Goal: Task Accomplishment & Management: Complete application form

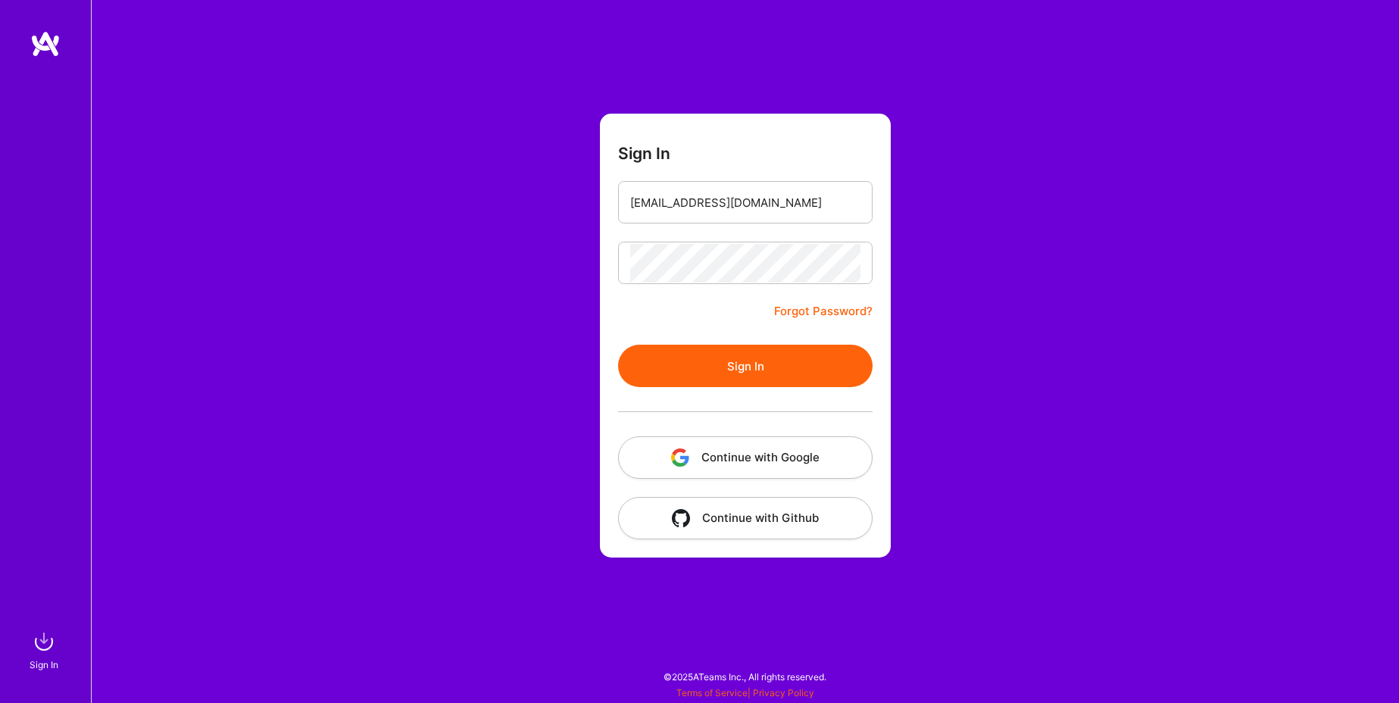
click at [720, 450] on button "Continue with Google" at bounding box center [745, 457] width 255 height 42
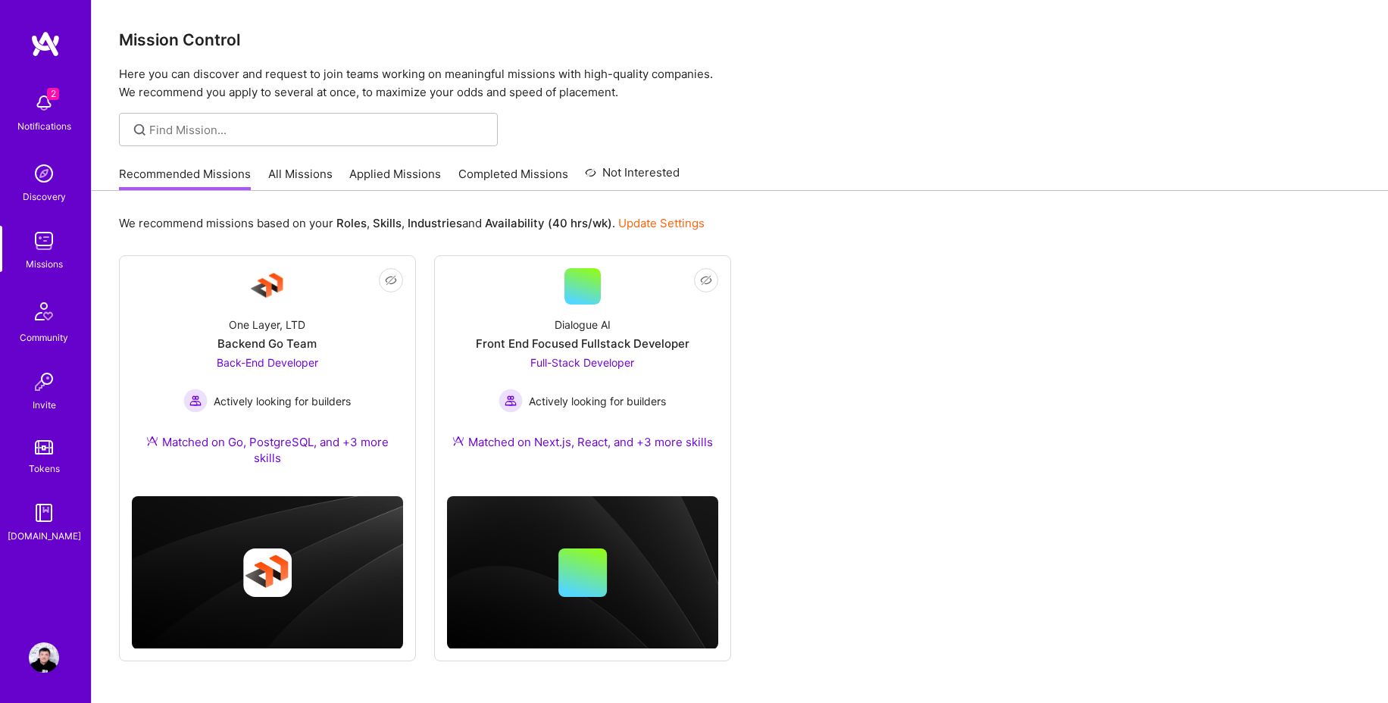
click at [843, 132] on div at bounding box center [740, 129] width 1296 height 33
click at [52, 101] on img at bounding box center [44, 103] width 30 height 30
click at [50, 245] on img at bounding box center [44, 241] width 30 height 30
click at [580, 332] on div "Dialogue AI" at bounding box center [583, 325] width 56 height 16
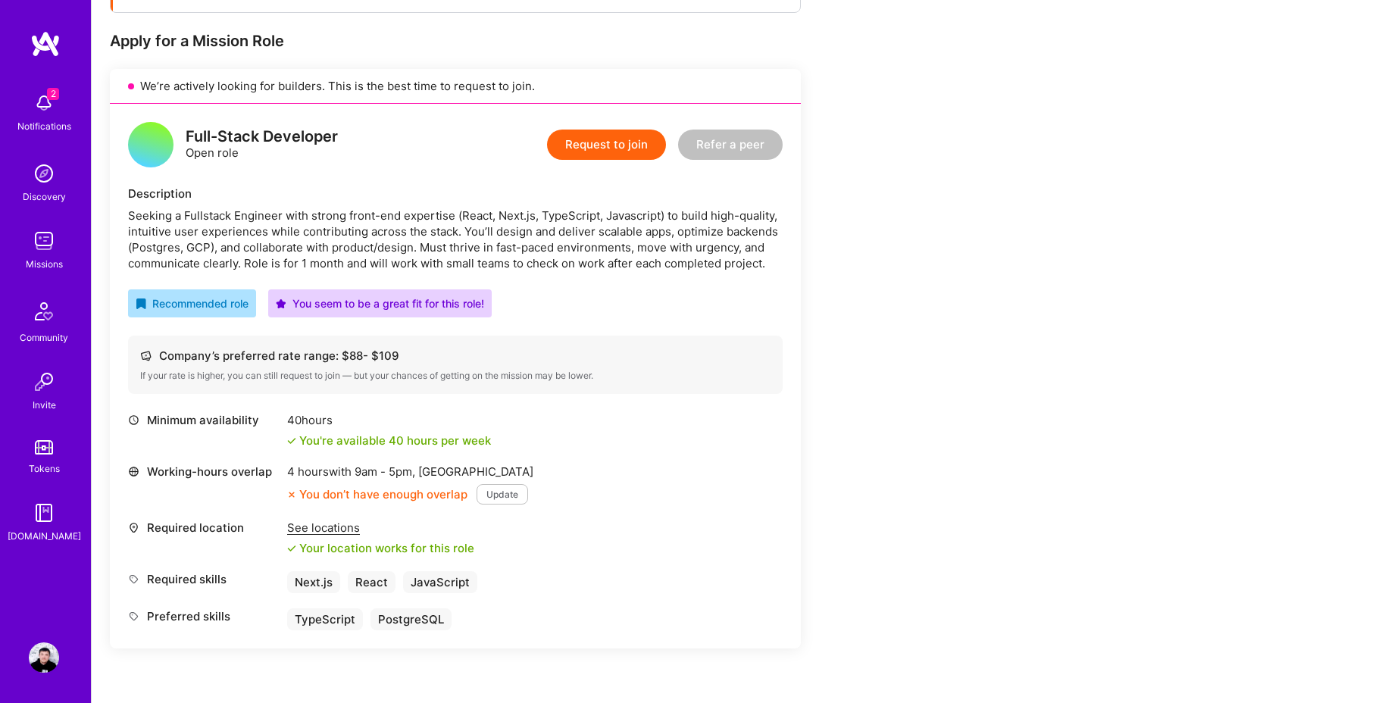
scroll to position [287, 0]
click at [353, 527] on div "See locations" at bounding box center [380, 526] width 187 height 16
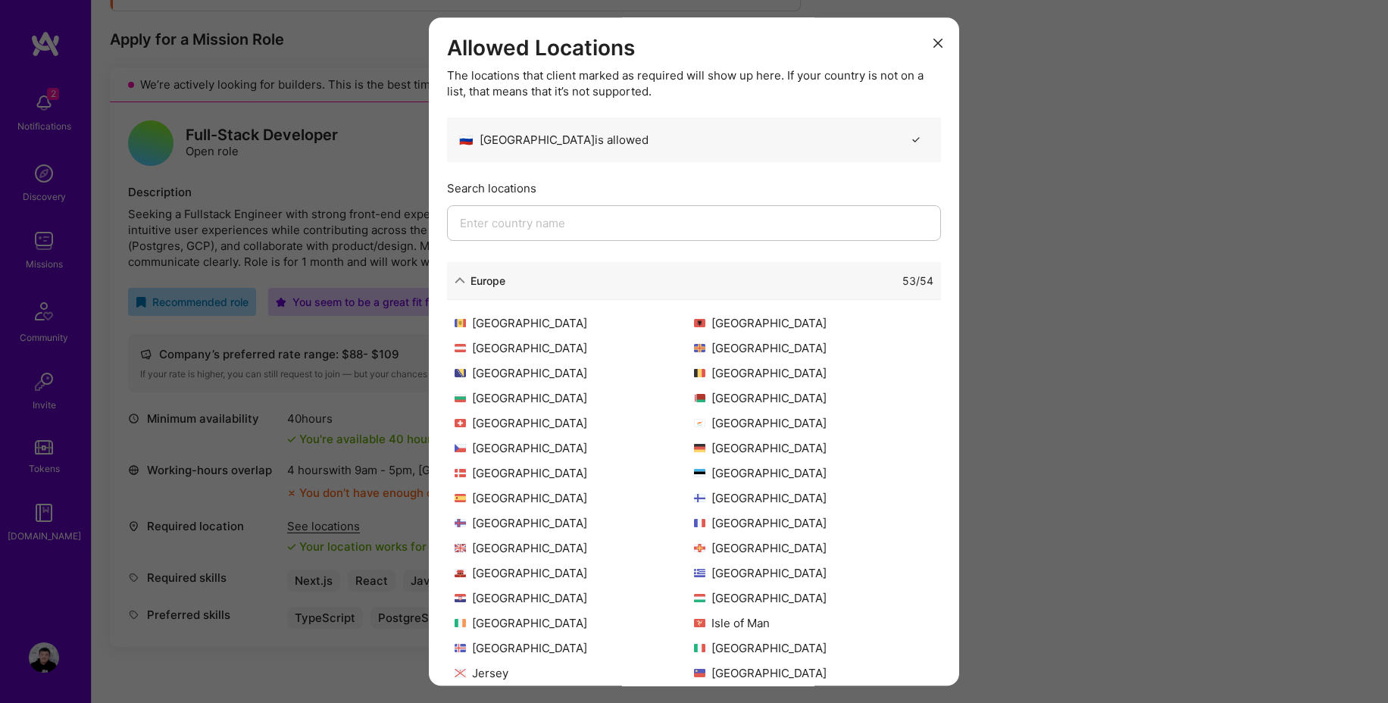
click at [933, 40] on button "modal" at bounding box center [938, 42] width 18 height 25
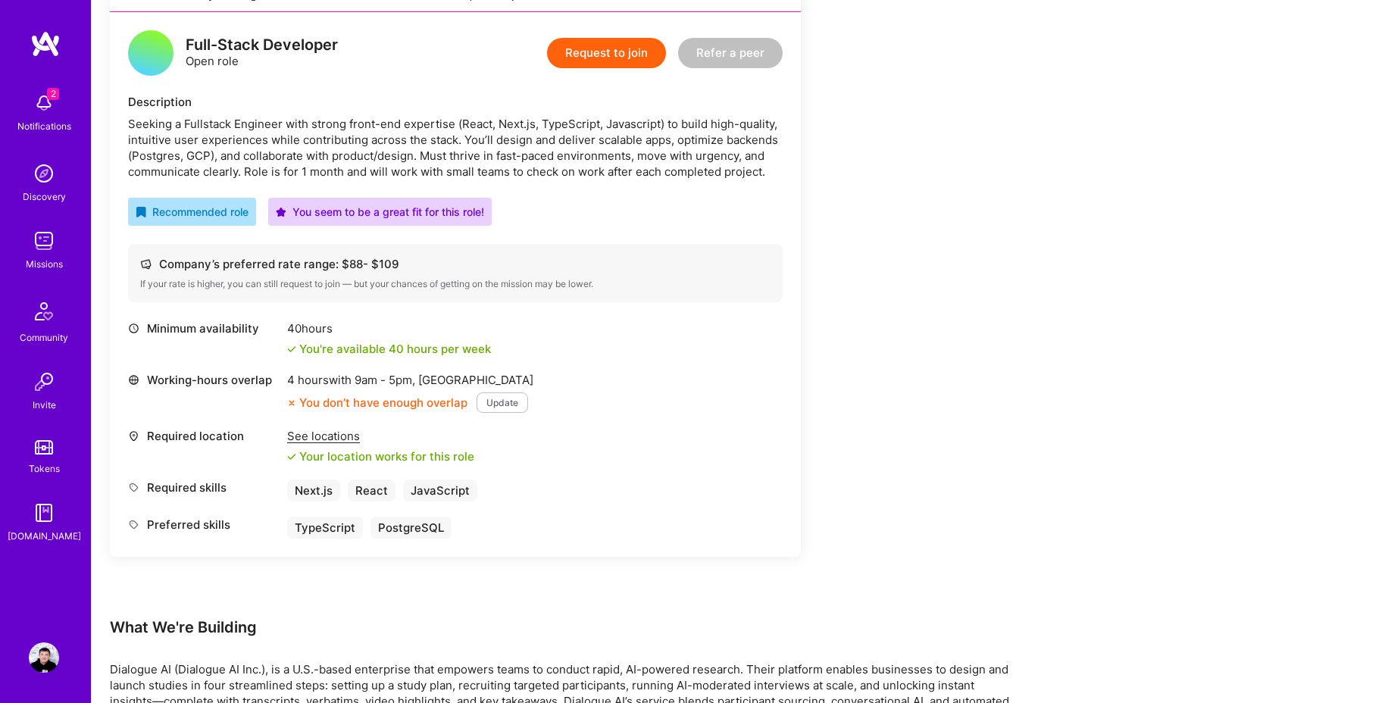
scroll to position [397, 0]
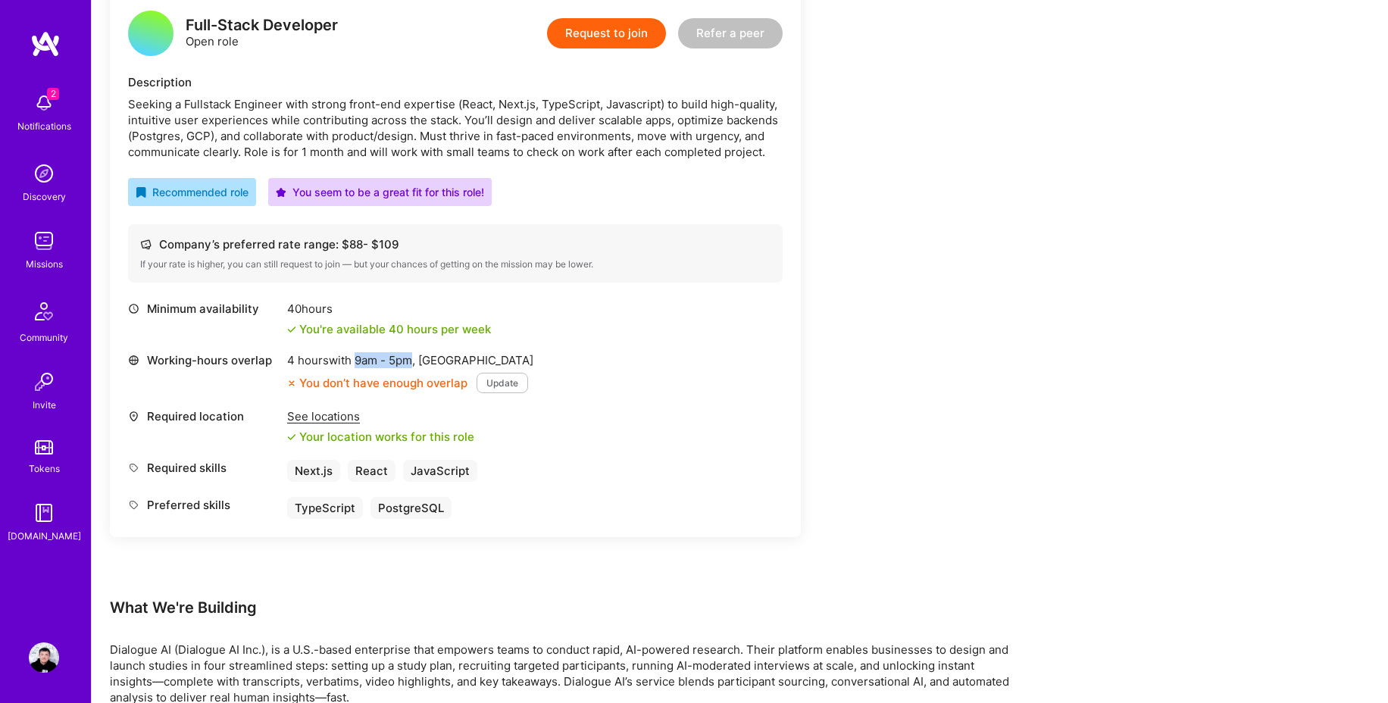
drag, startPoint x: 359, startPoint y: 359, endPoint x: 415, endPoint y: 353, distance: 56.4
click at [415, 353] on span "9am - 5pm ," at bounding box center [385, 360] width 67 height 14
copy span "9am - 5pm"
click at [370, 356] on span "9am - 5pm ," at bounding box center [385, 360] width 67 height 14
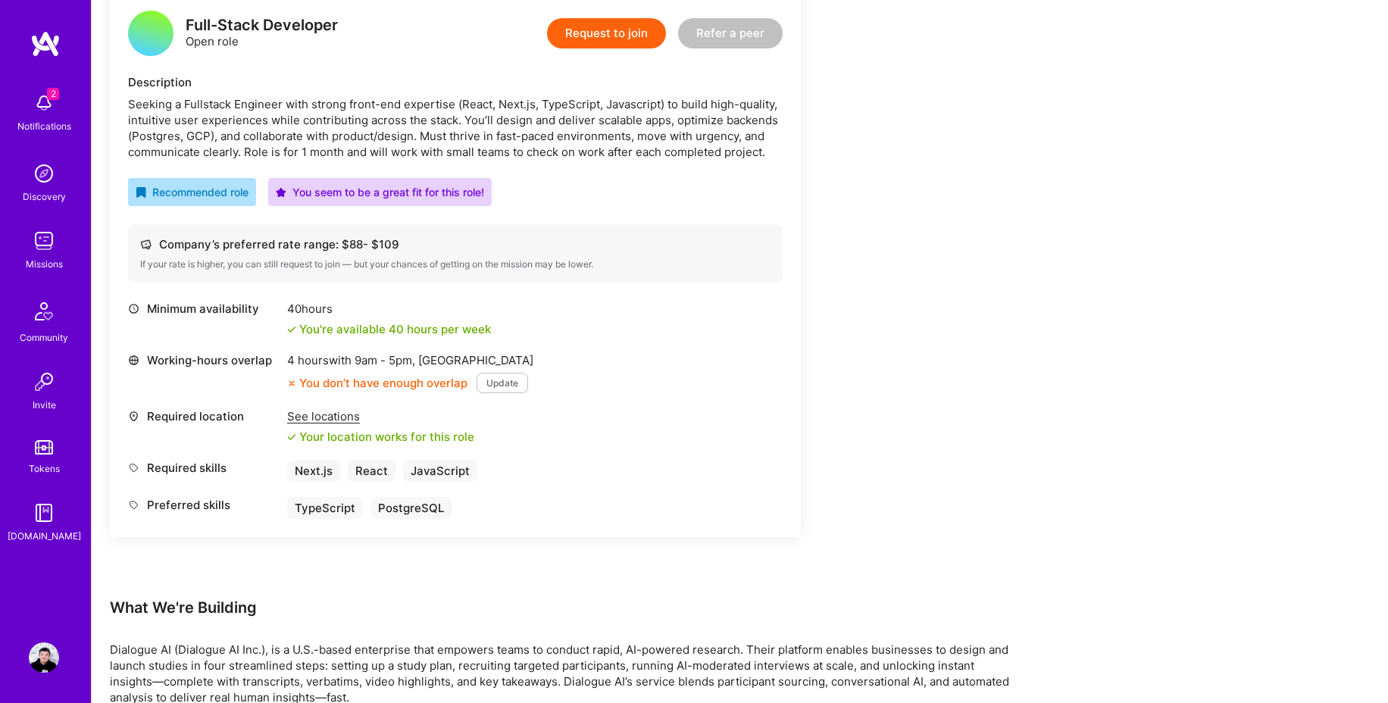
click at [639, 395] on div "Minimum availability 40 hours You're available 40 hours per week Working-hours …" at bounding box center [455, 410] width 655 height 218
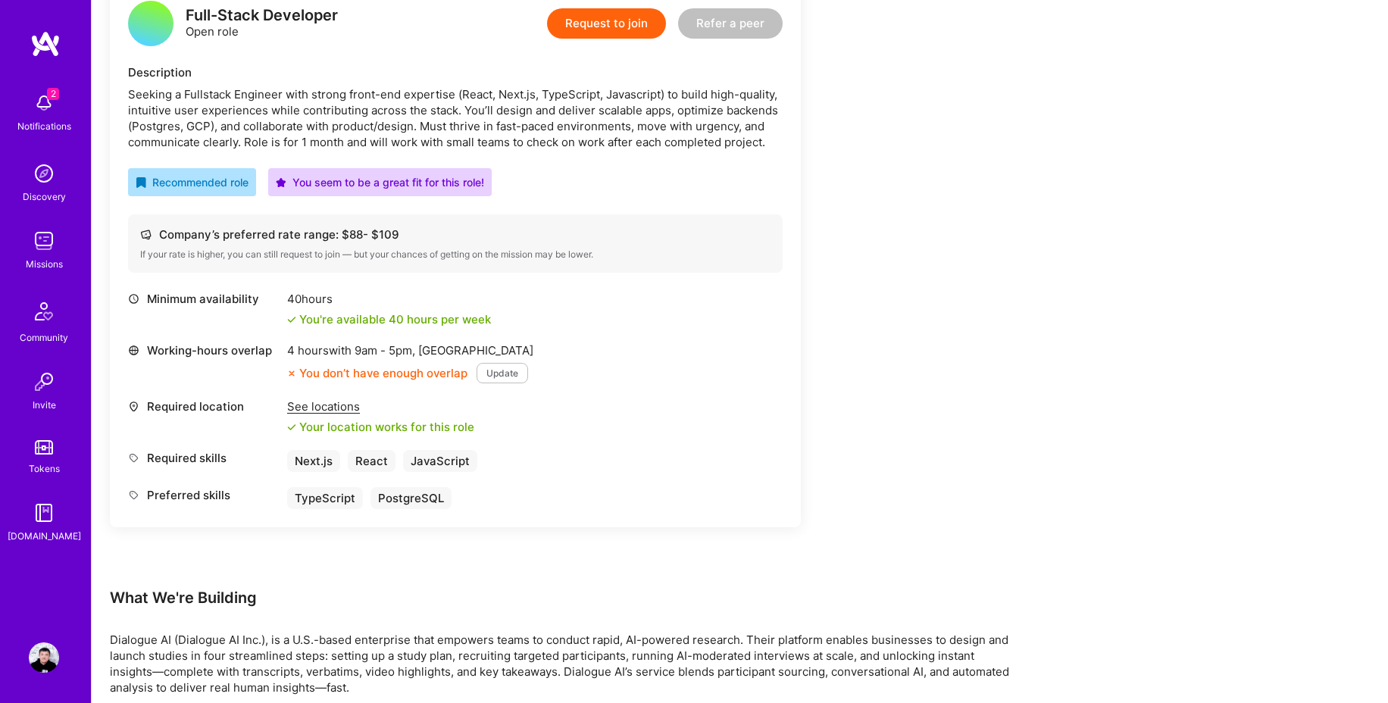
scroll to position [384, 0]
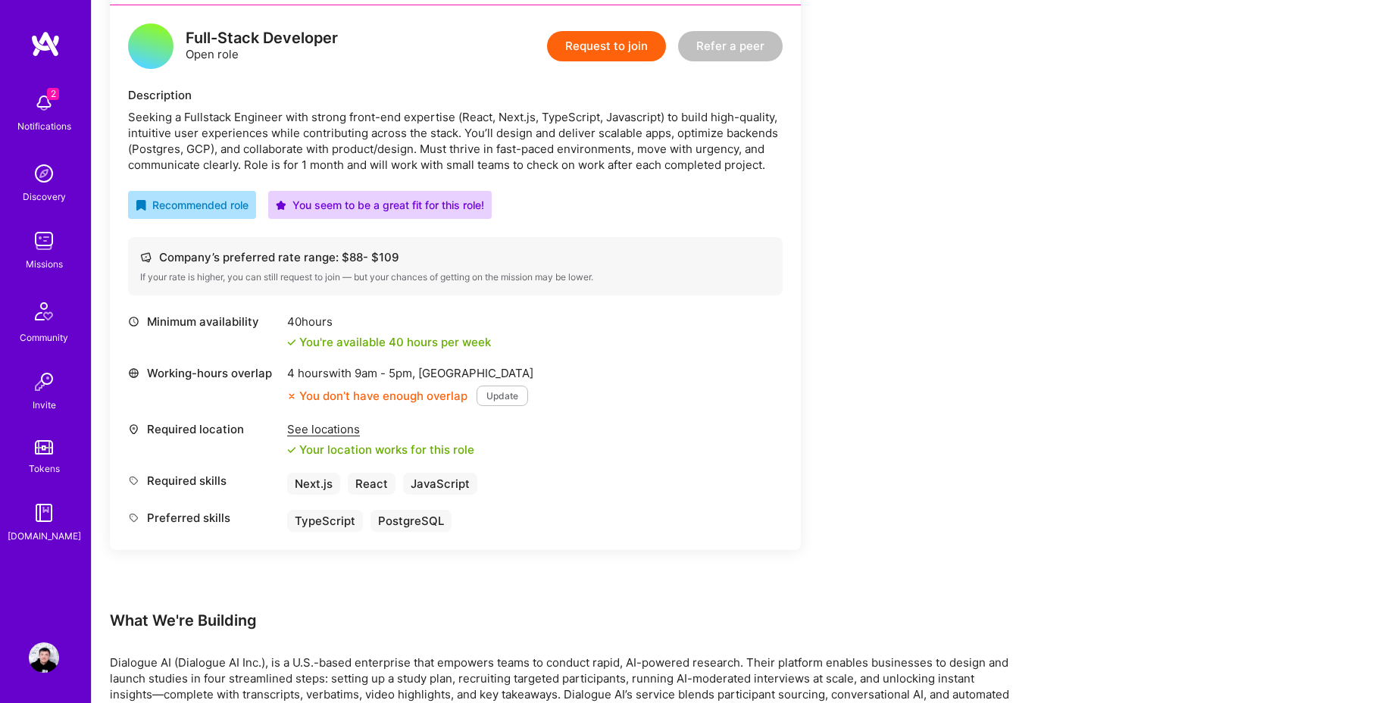
click at [503, 396] on button "Update" at bounding box center [503, 396] width 52 height 20
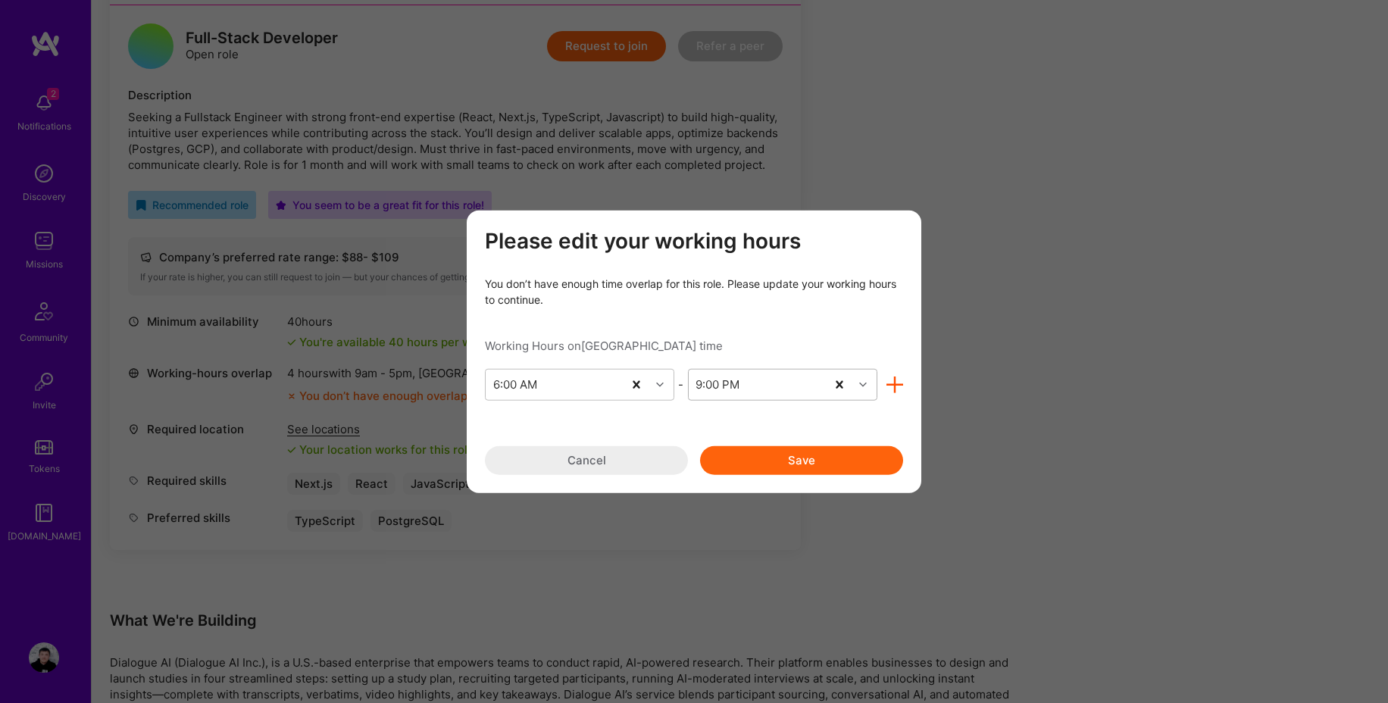
click at [741, 382] on div "9:00 PM" at bounding box center [757, 384] width 137 height 30
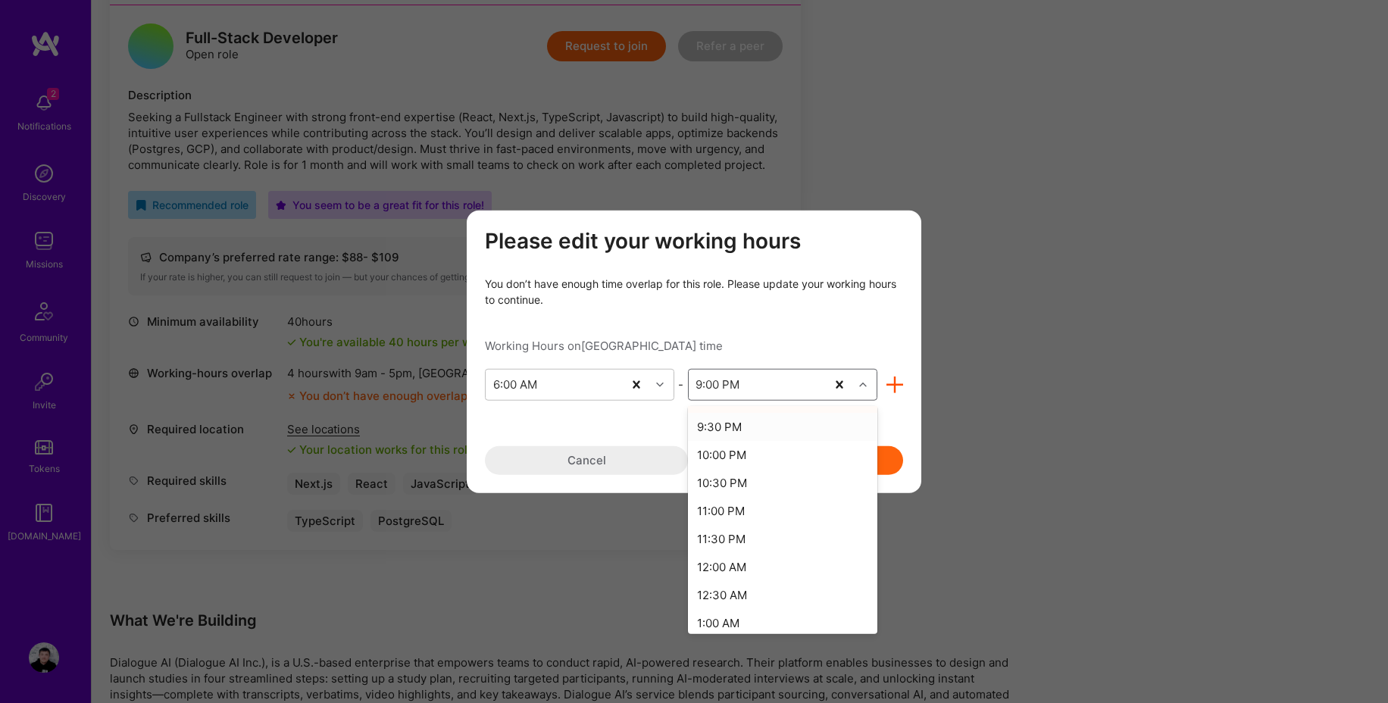
scroll to position [867, 0]
click at [755, 507] on div "11:00 PM" at bounding box center [782, 510] width 189 height 28
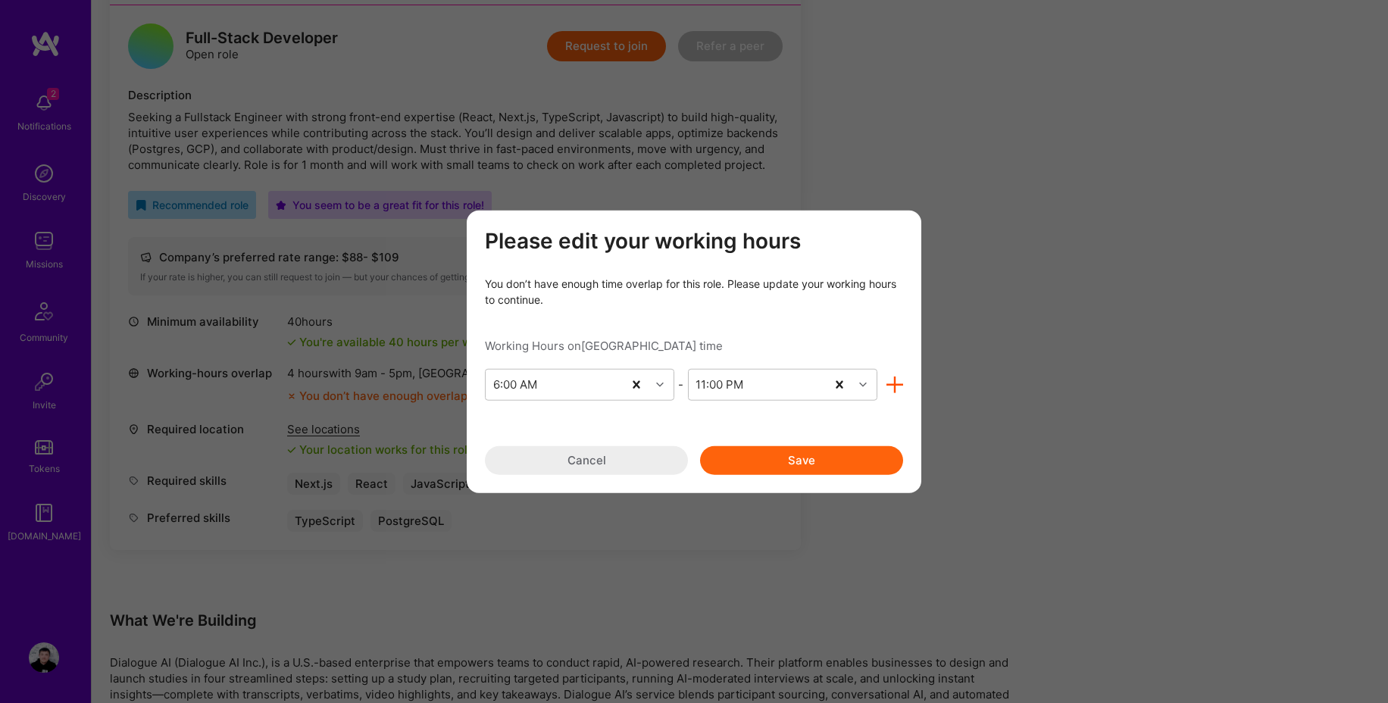
click at [824, 463] on button "Save" at bounding box center [801, 460] width 203 height 29
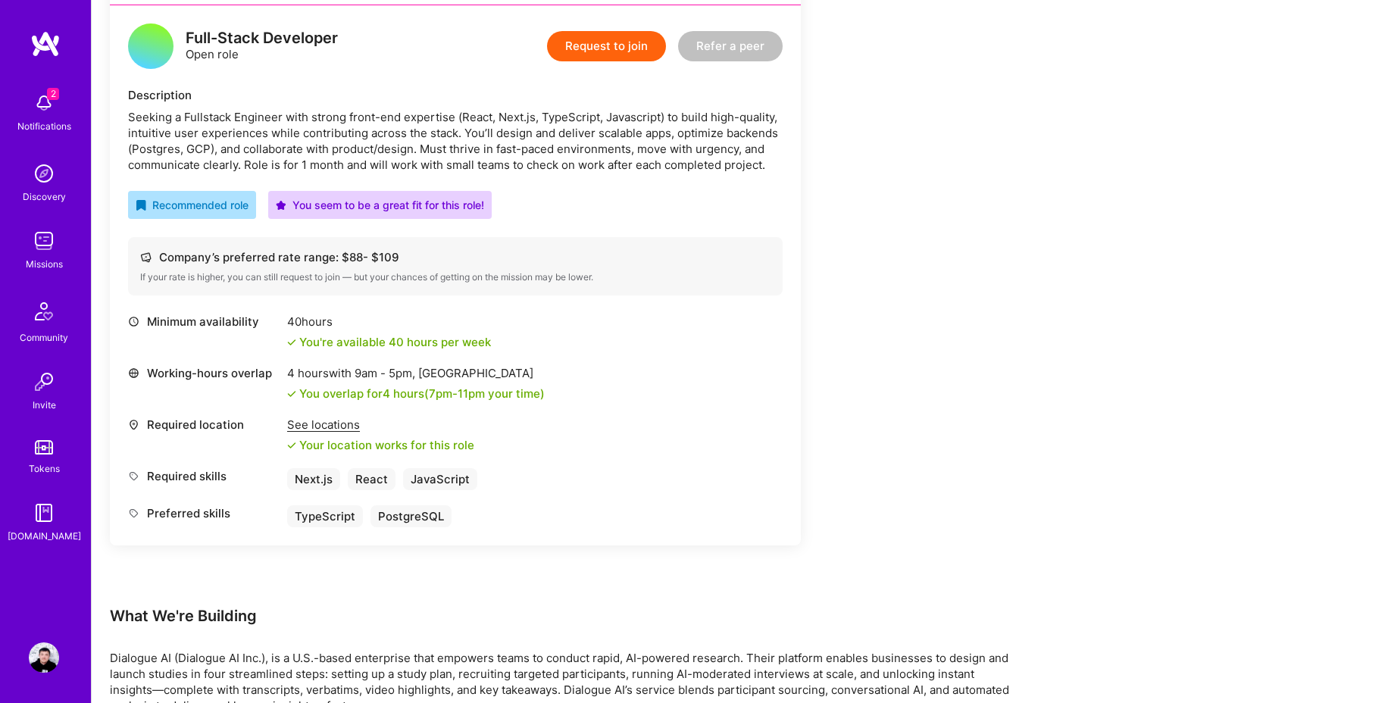
click at [868, 456] on div "Earn tokens for inviting a new [PERSON_NAME] to this mission Do you know the pe…" at bounding box center [564, 555] width 909 height 1437
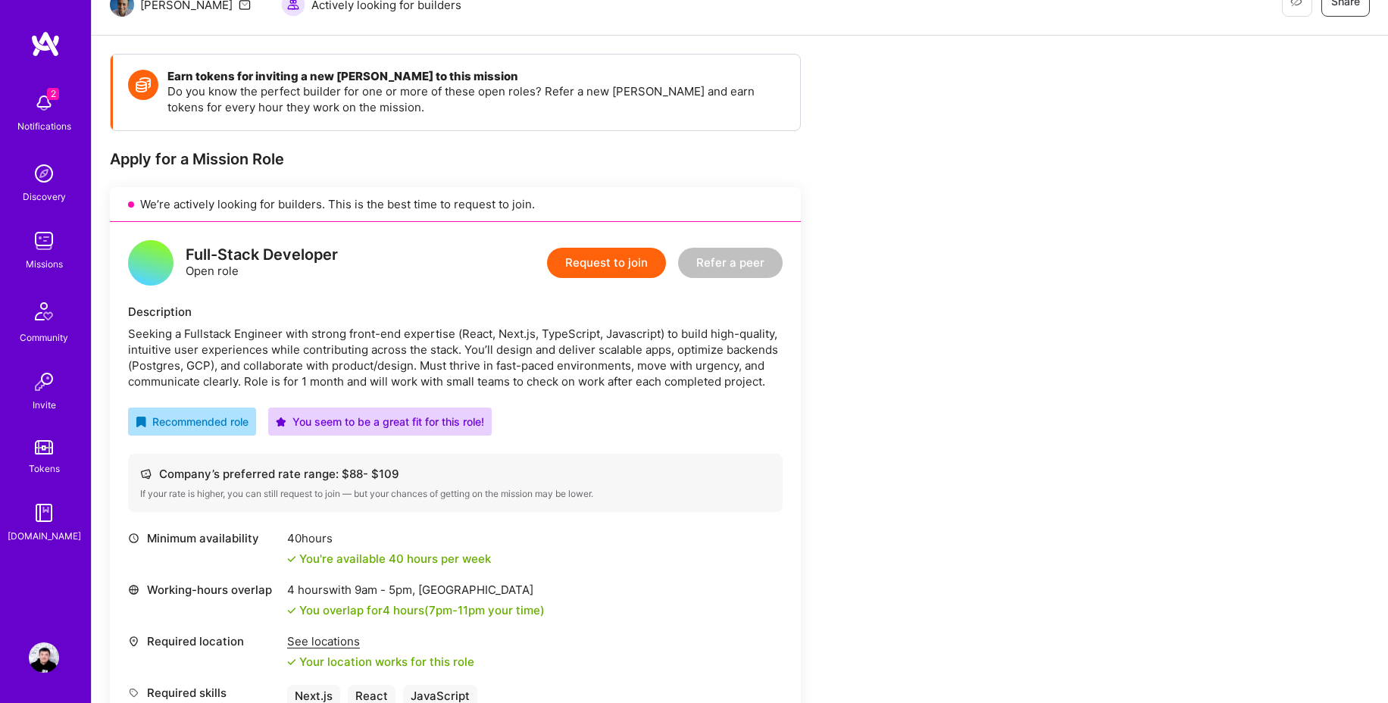
scroll to position [158, 0]
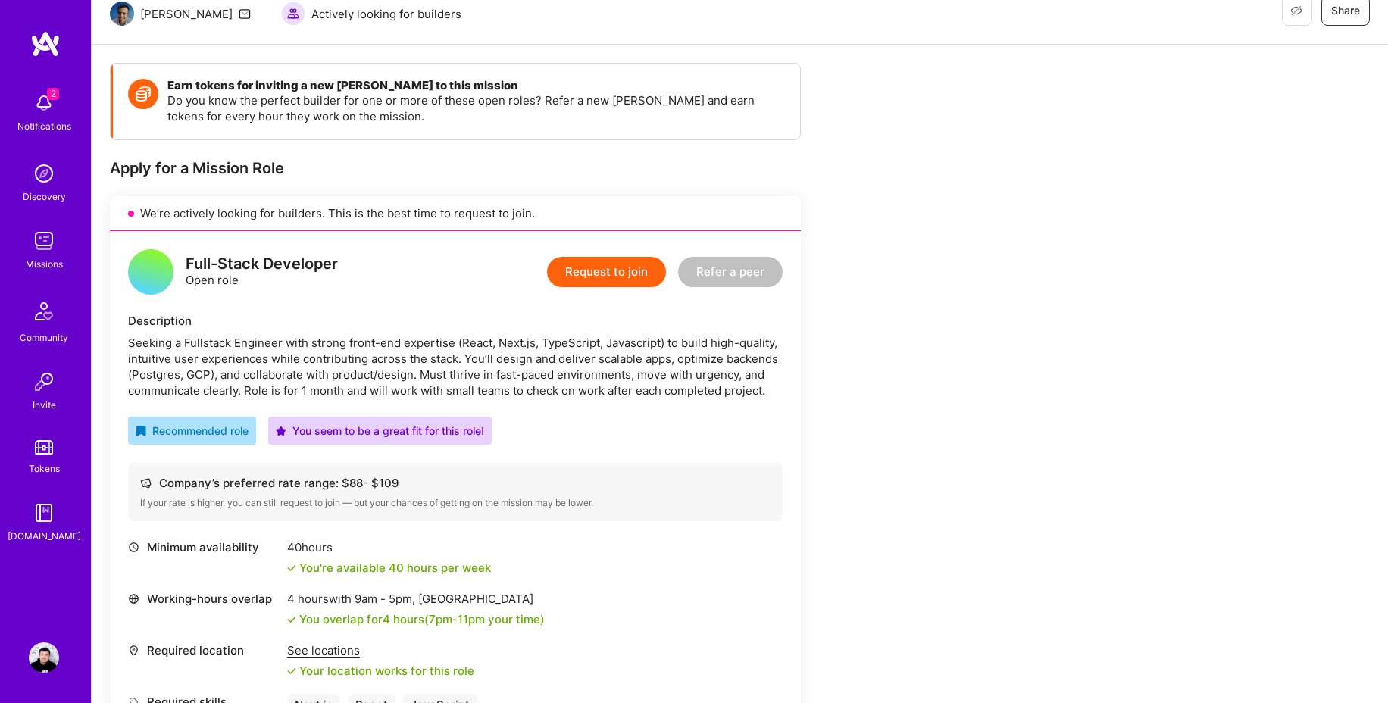
click at [629, 277] on button "Request to join" at bounding box center [606, 272] width 119 height 30
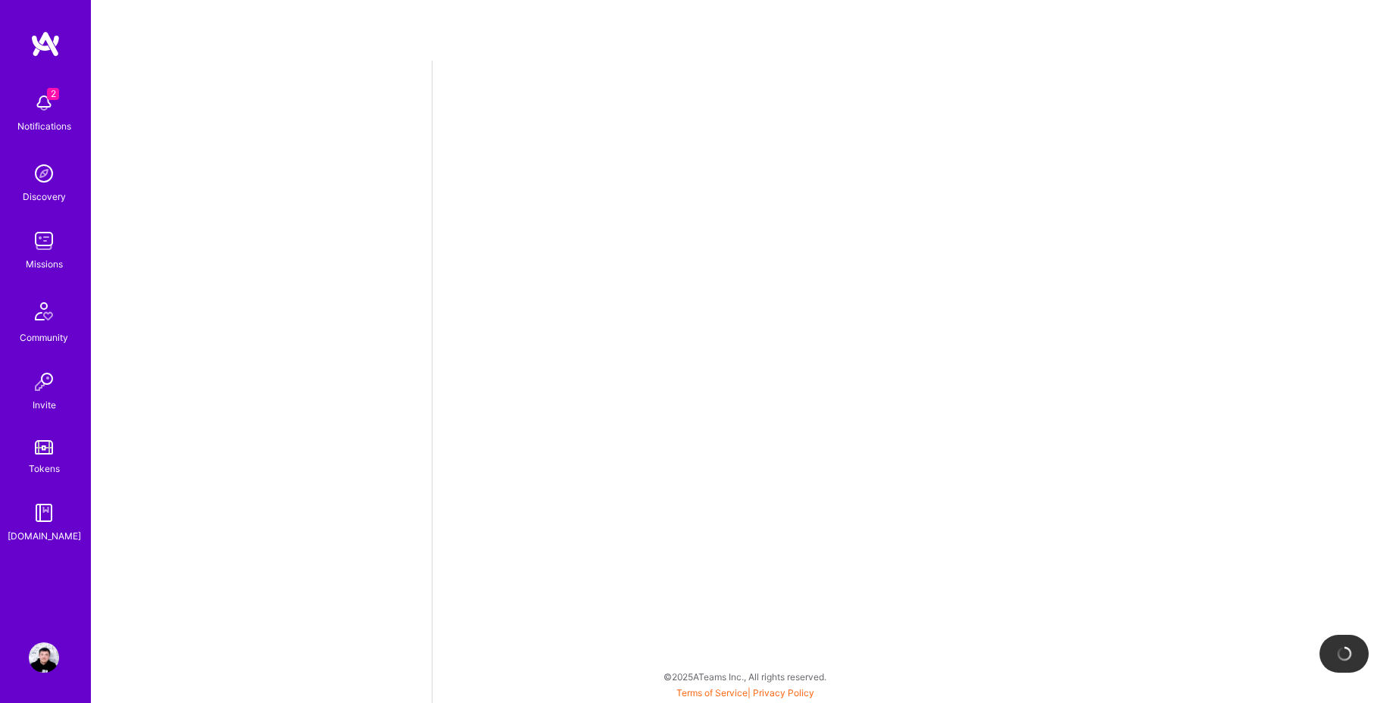
select select "RU"
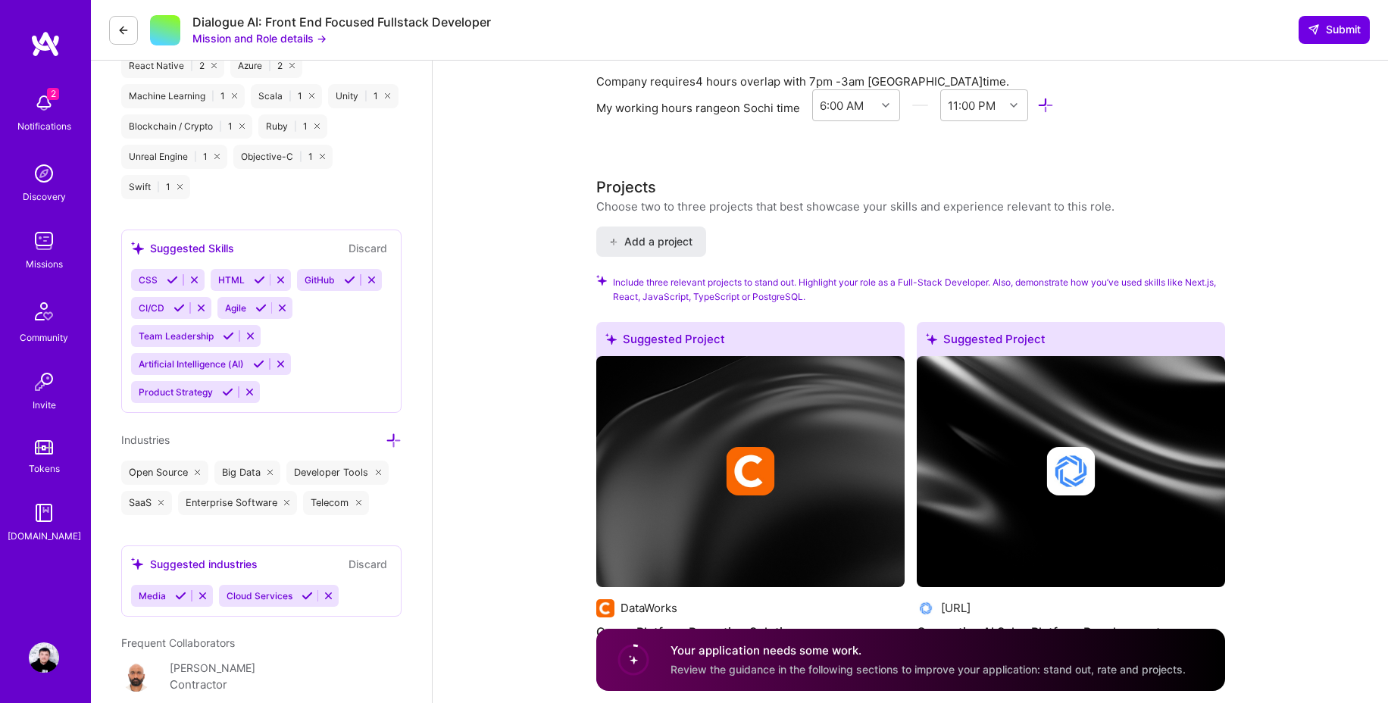
scroll to position [1402, 0]
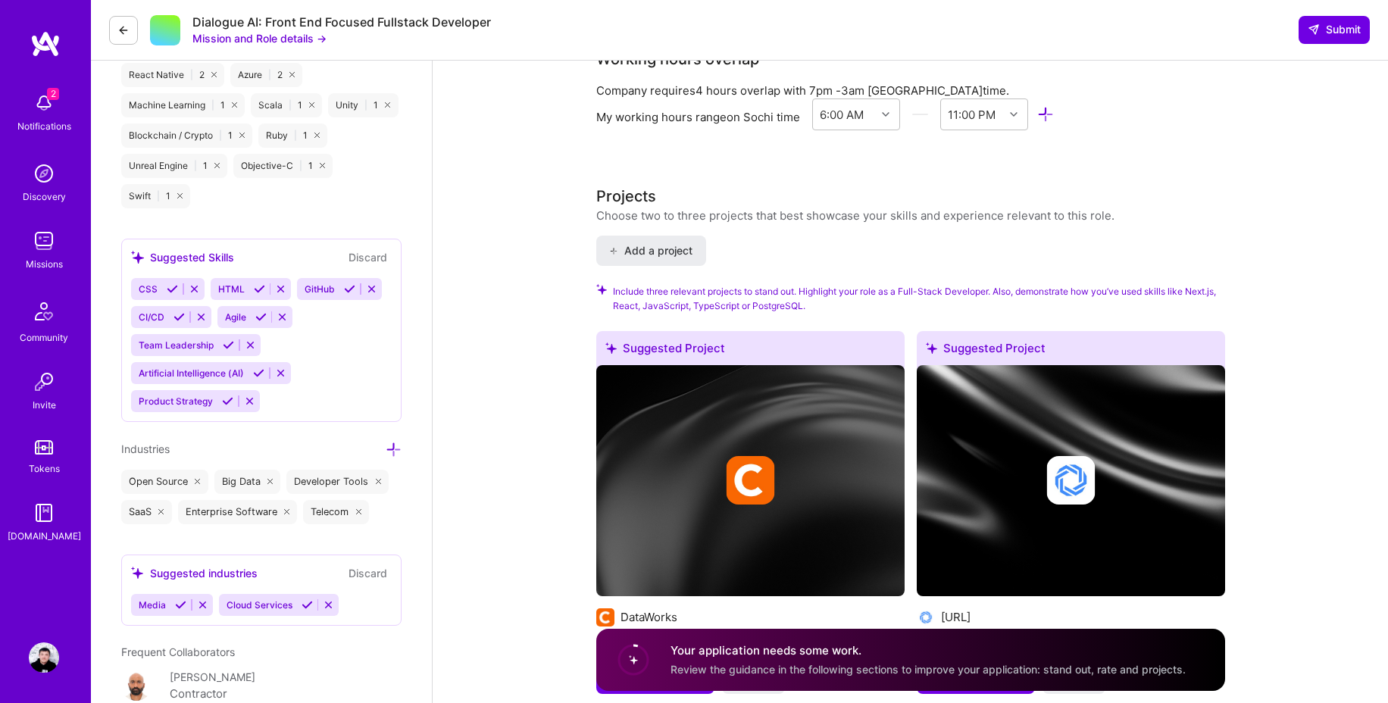
click at [173, 285] on icon at bounding box center [172, 288] width 11 height 11
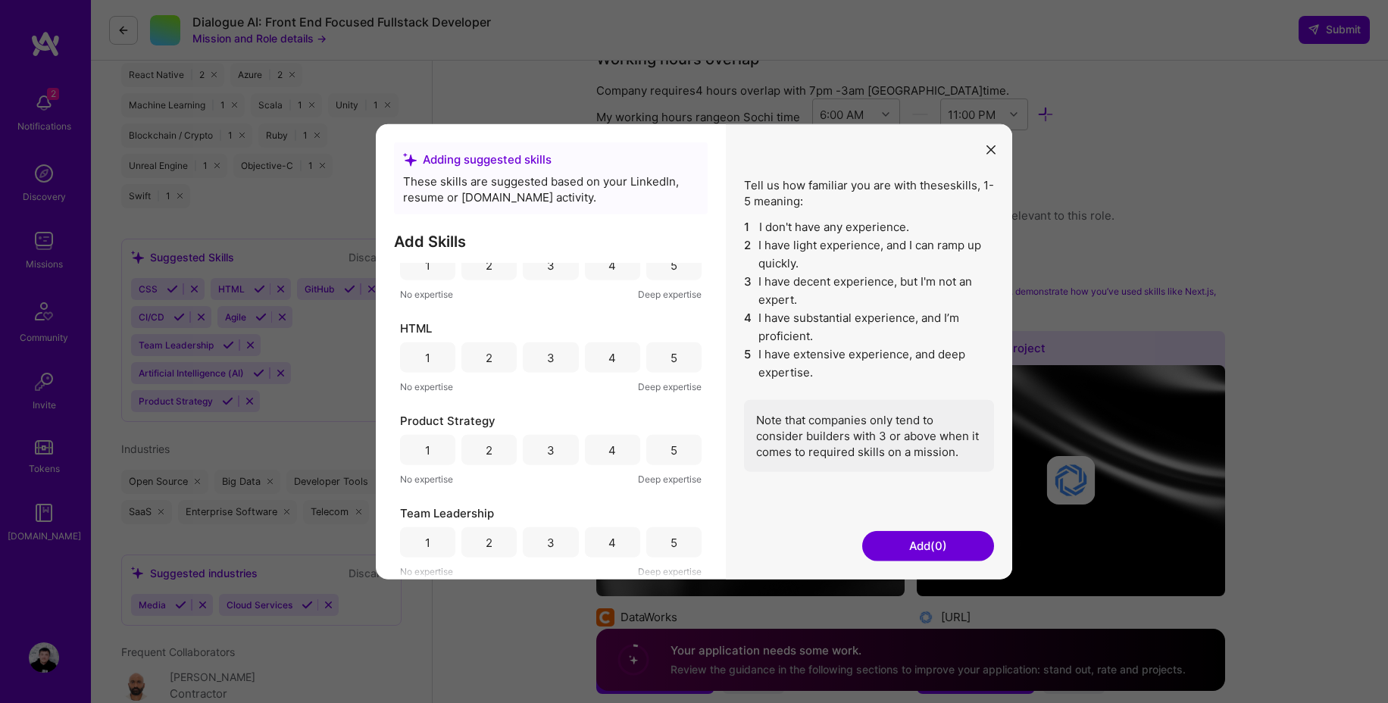
scroll to position [0, 0]
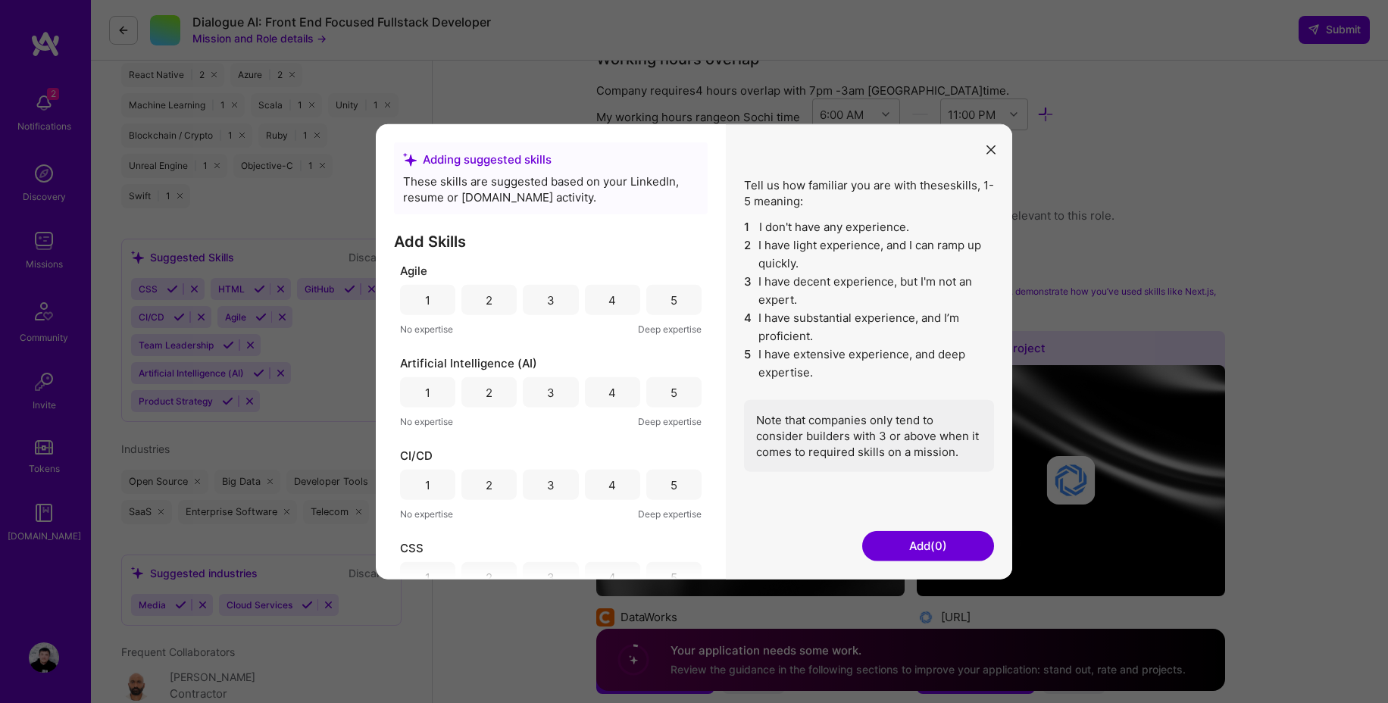
click at [988, 150] on icon "modal" at bounding box center [990, 149] width 9 height 9
